Goal: Find specific page/section: Find specific page/section

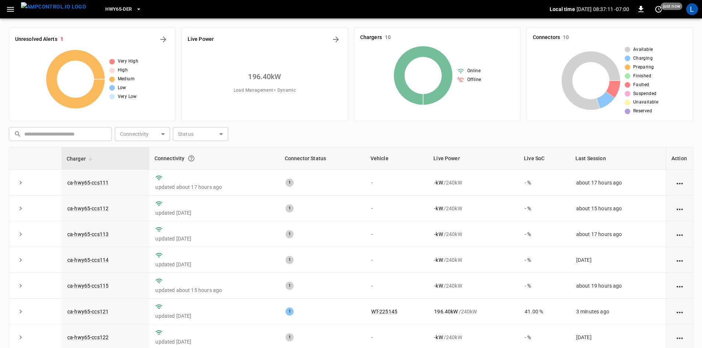
click at [15, 9] on icon "button" at bounding box center [10, 9] width 9 height 9
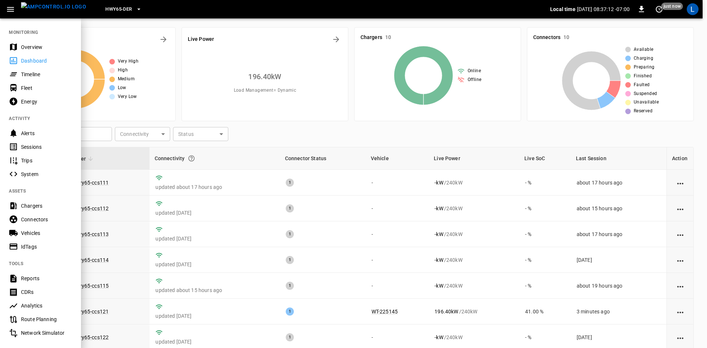
drag, startPoint x: 15, startPoint y: 9, endPoint x: 18, endPoint y: 15, distance: 6.6
click at [14, 10] on icon "button" at bounding box center [10, 9] width 9 height 9
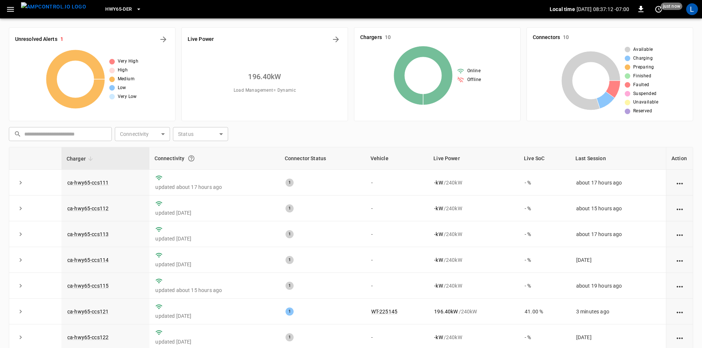
click at [11, 11] on icon "button" at bounding box center [10, 9] width 9 height 9
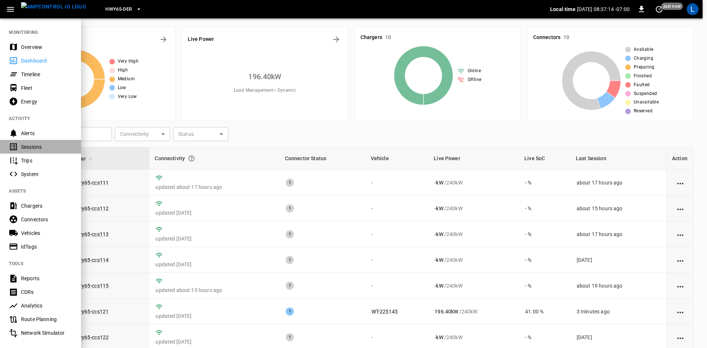
click at [30, 151] on div "Sessions" at bounding box center [40, 147] width 81 height 14
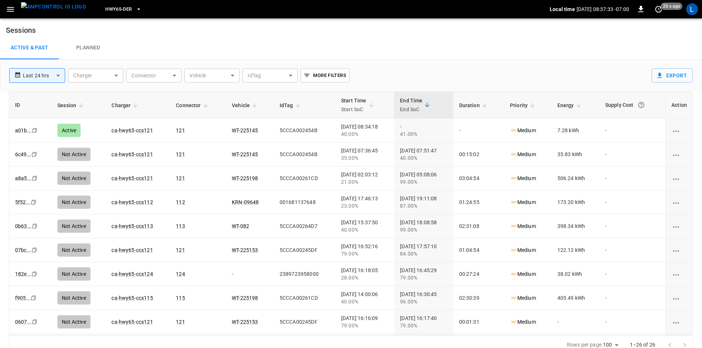
click at [12, 11] on icon "button" at bounding box center [10, 9] width 9 height 9
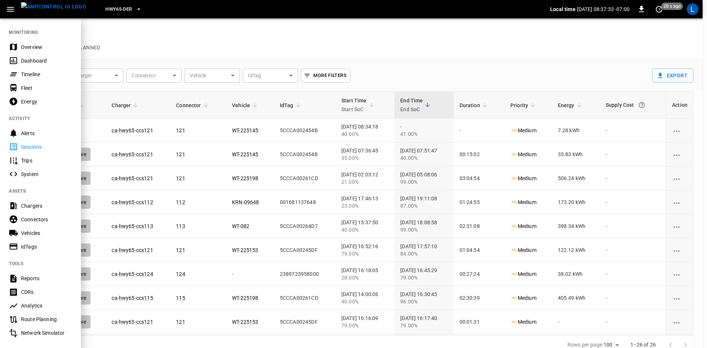
click at [13, 10] on icon "button" at bounding box center [10, 9] width 9 height 9
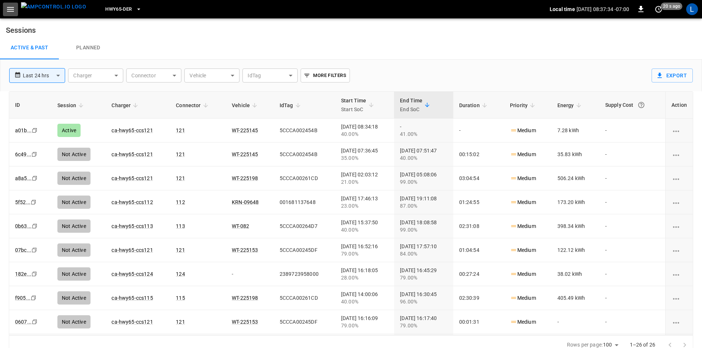
click at [13, 7] on icon "button" at bounding box center [10, 9] width 7 height 5
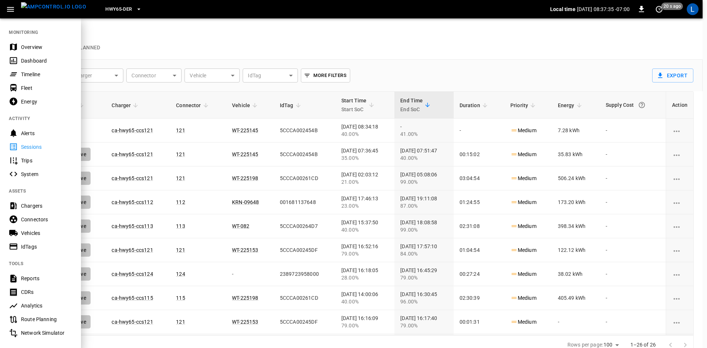
click at [421, 52] on div at bounding box center [353, 174] width 707 height 348
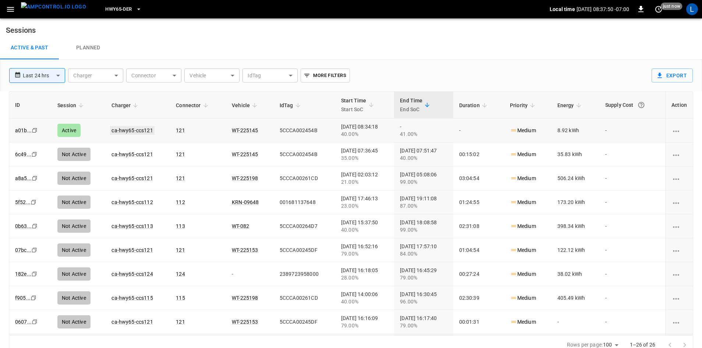
click at [137, 130] on link "ca-hwy65-ccs121" at bounding box center [132, 130] width 44 height 9
